Goal: Entertainment & Leisure: Consume media (video, audio)

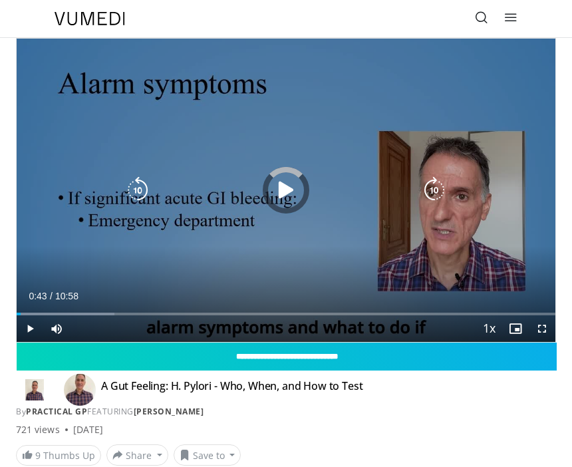
click at [55, 313] on div "Progress Bar" at bounding box center [66, 314] width 98 height 3
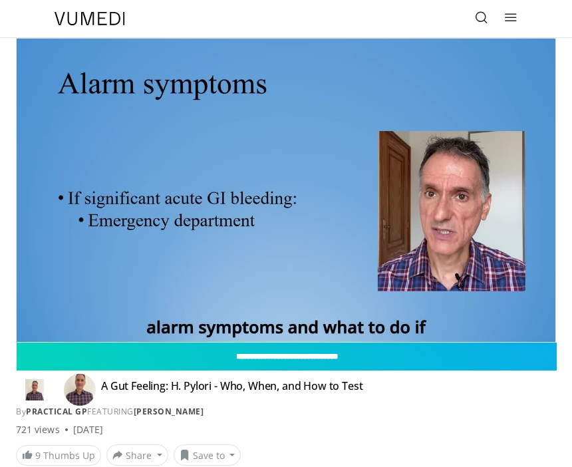
click at [313, 343] on input "**********" at bounding box center [287, 357] width 540 height 28
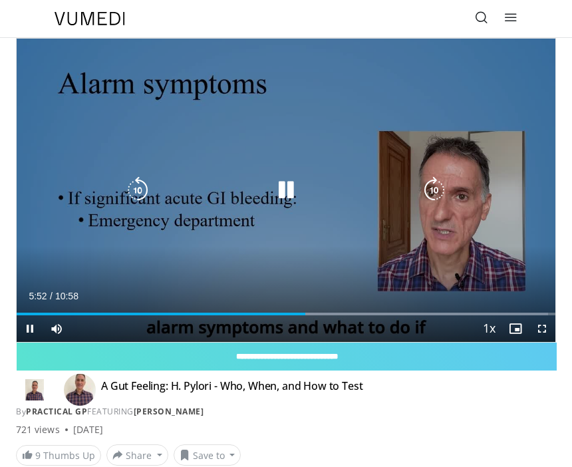
click at [268, 314] on div "Progress Bar" at bounding box center [161, 314] width 289 height 3
